Goal: Transaction & Acquisition: Purchase product/service

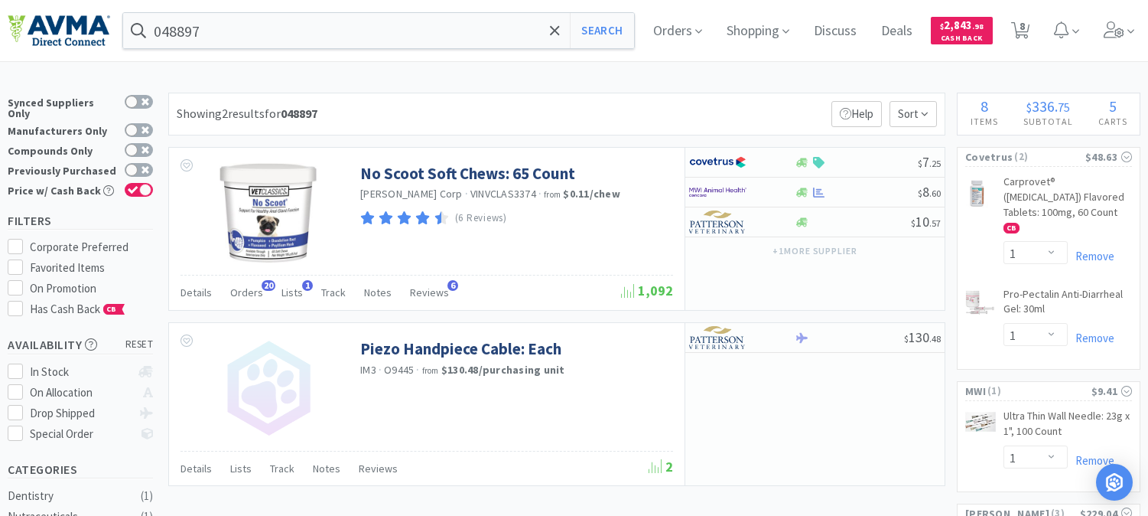
select select "1"
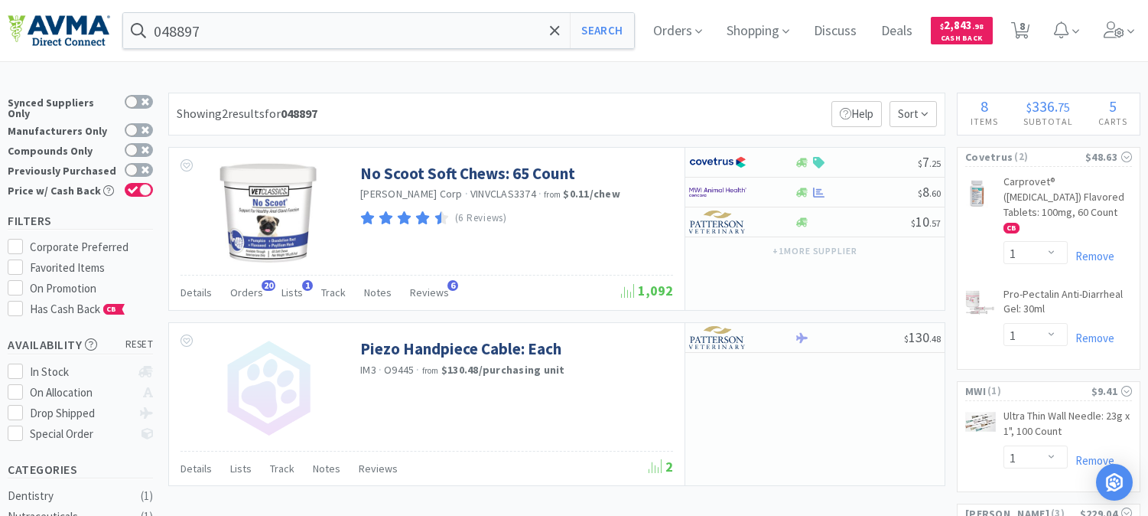
select select "5"
select select "1"
select select "2"
click at [1030, 33] on icon at bounding box center [1020, 30] width 19 height 17
select select "1"
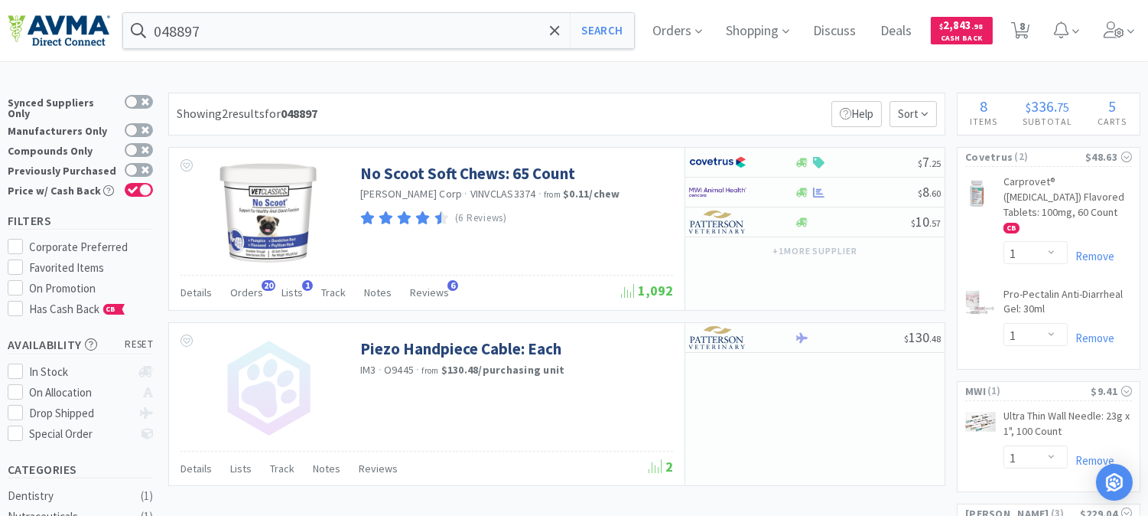
select select "1"
select select "5"
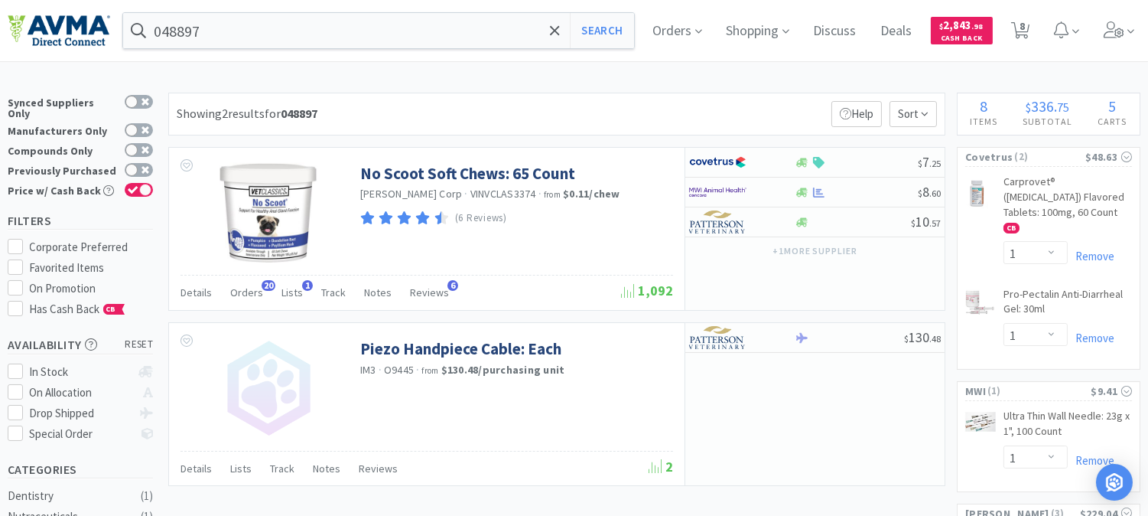
select select "1"
select select "2"
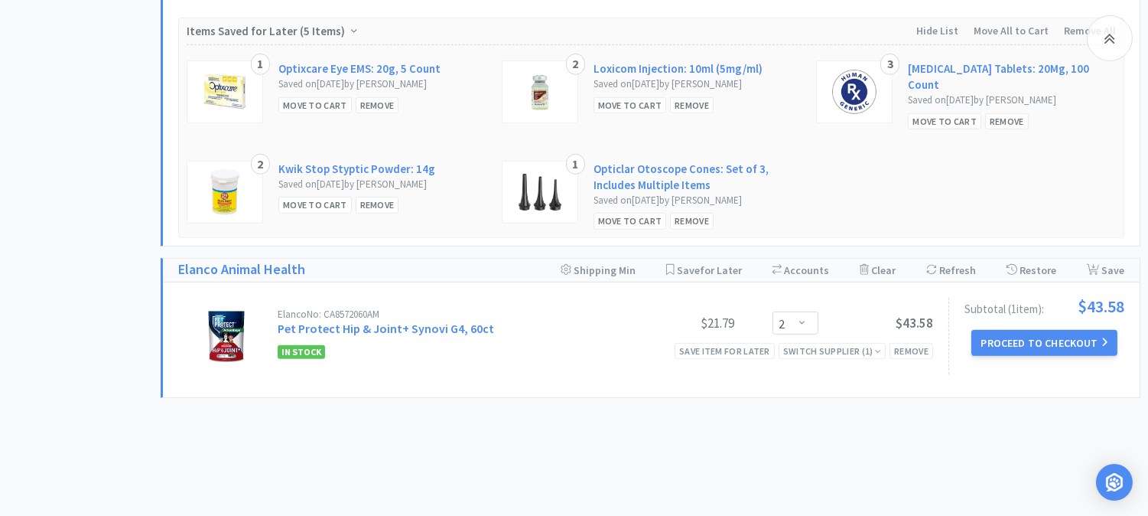
scroll to position [1717, 0]
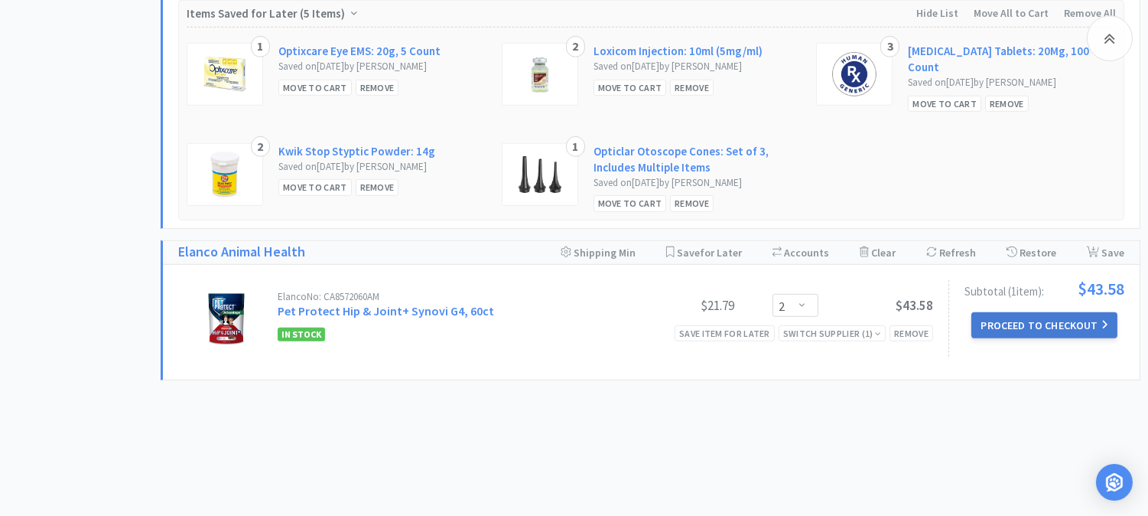
click at [1015, 312] on button "Proceed to Checkout" at bounding box center [1043, 325] width 145 height 26
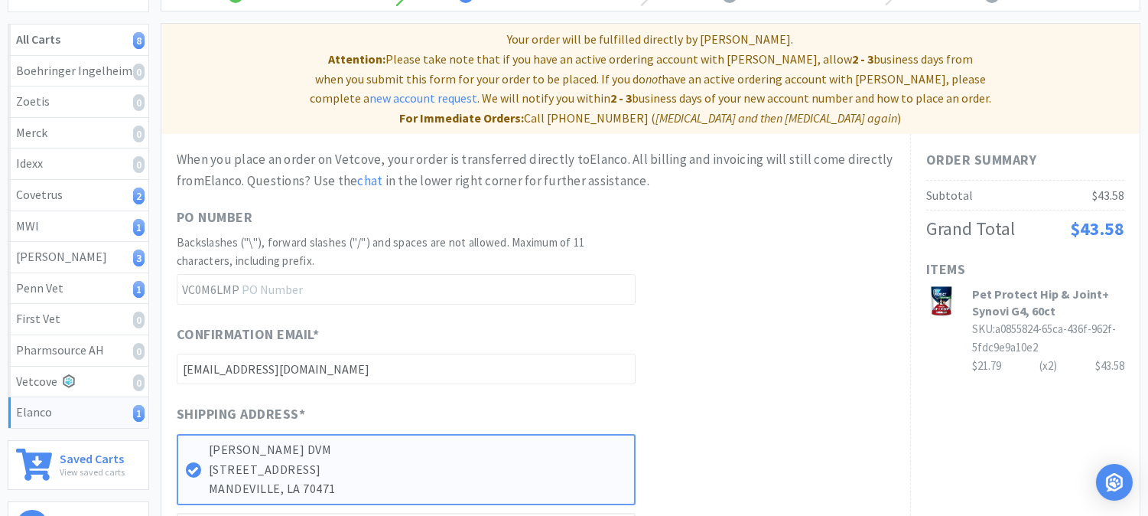
scroll to position [255, 0]
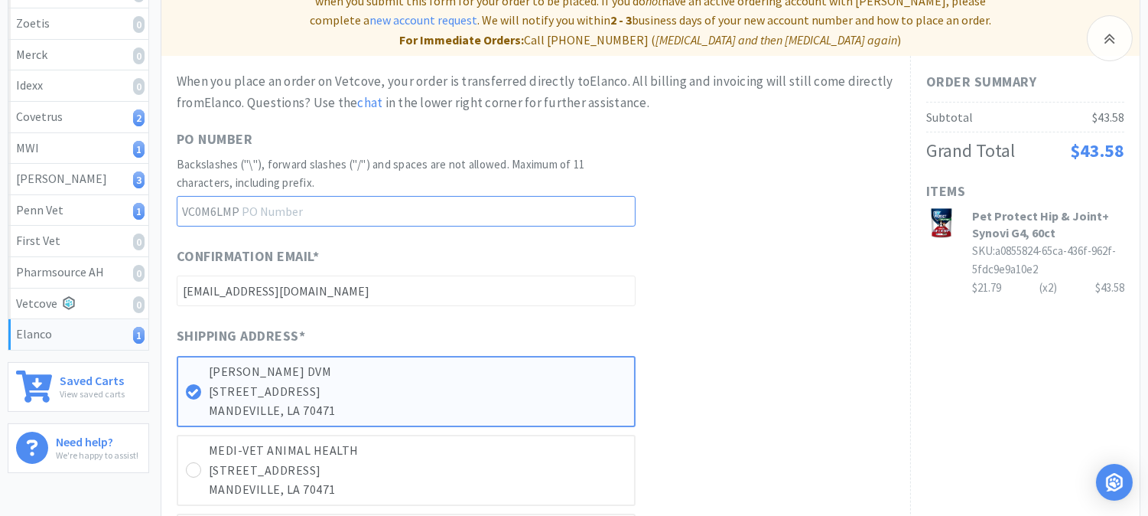
click at [392, 196] on input "text" at bounding box center [406, 211] width 459 height 31
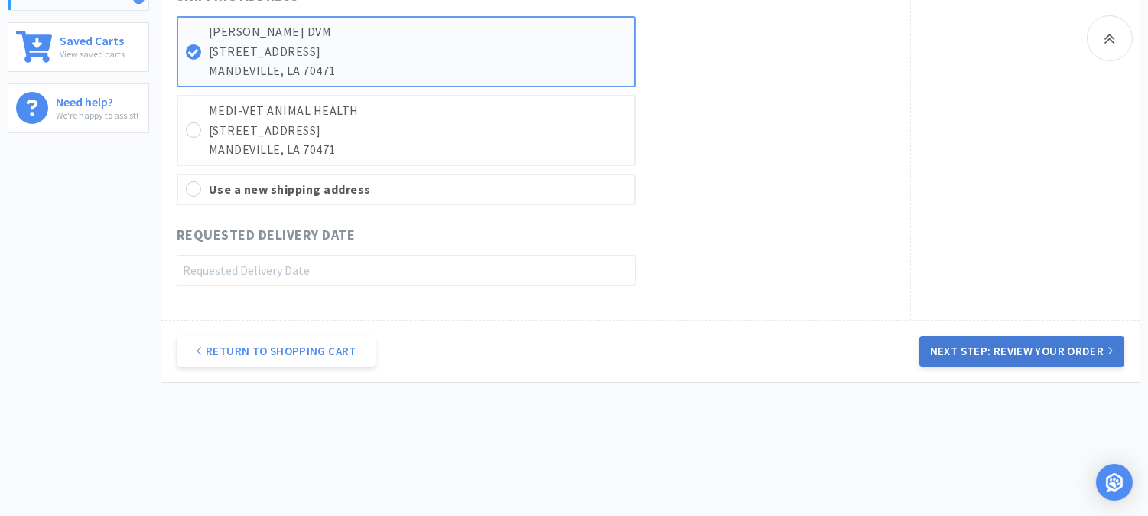
type input "52324"
click at [958, 336] on button "Next Step: Review Your Order" at bounding box center [1021, 351] width 205 height 31
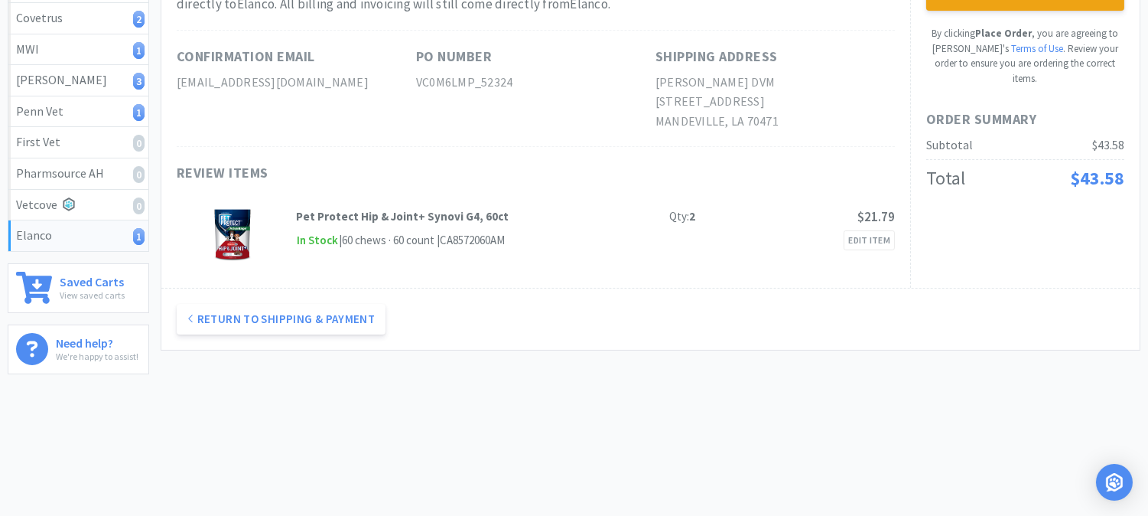
scroll to position [0, 0]
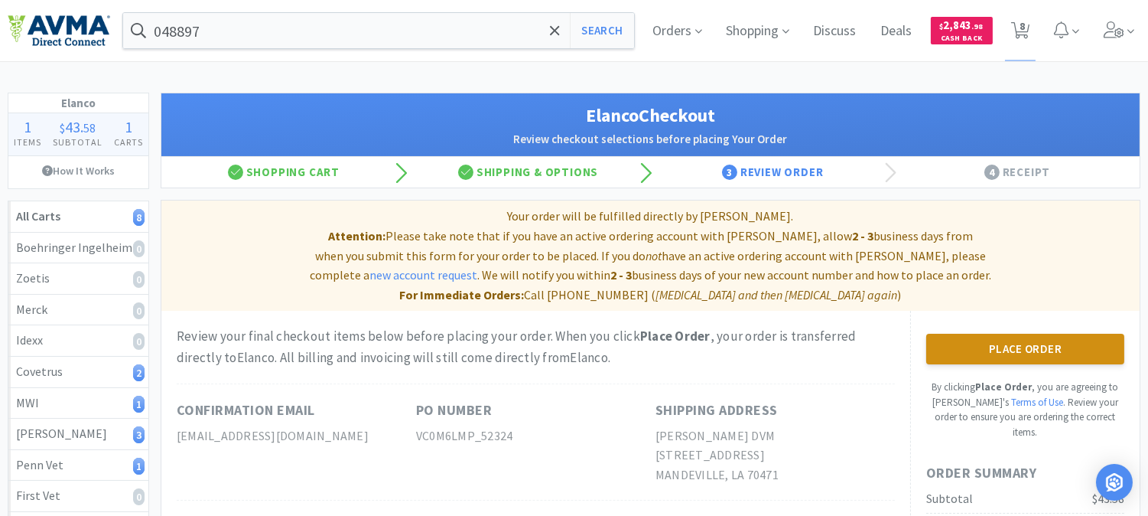
click at [1038, 333] on button "Place Order" at bounding box center [1025, 348] width 198 height 31
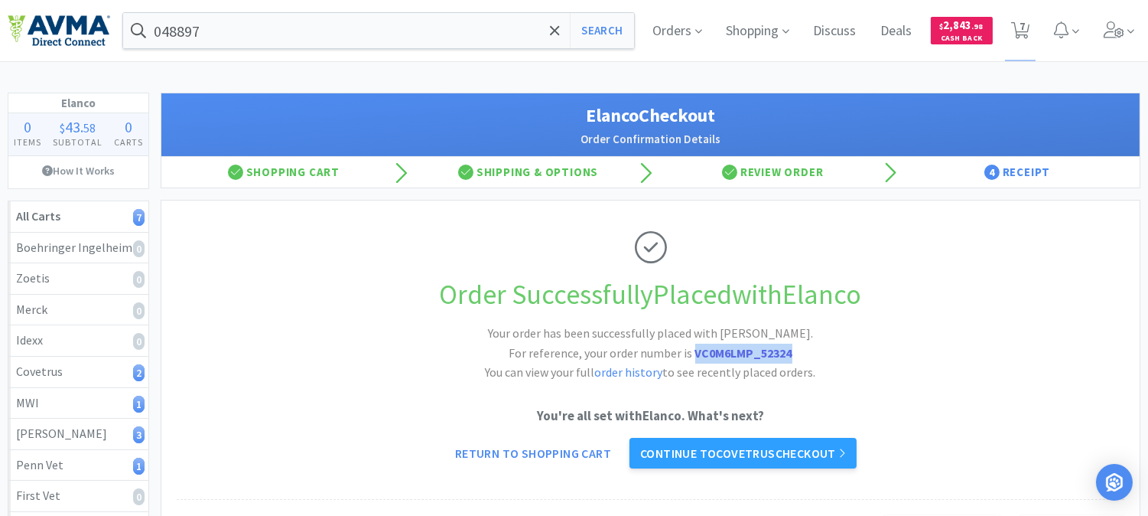
drag, startPoint x: 796, startPoint y: 346, endPoint x: 696, endPoint y: 350, distance: 100.3
click at [696, 350] on h2 "Your order has been successfully placed with [PERSON_NAME]. For reference, your…" at bounding box center [650, 353] width 459 height 59
copy strong "VC0M6LMP_52324"
